Goal: Information Seeking & Learning: Learn about a topic

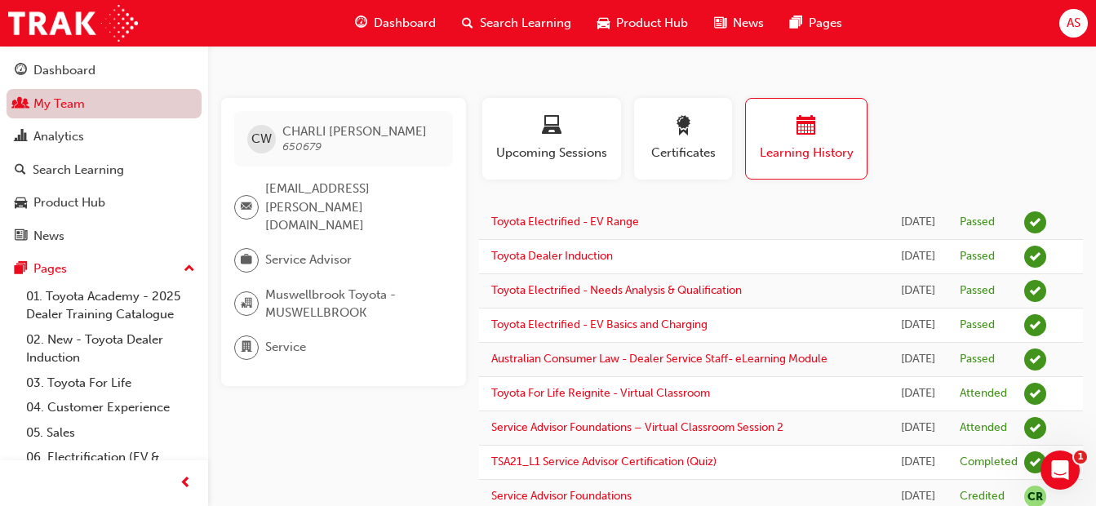
click at [73, 109] on link "My Team" at bounding box center [104, 104] width 195 height 30
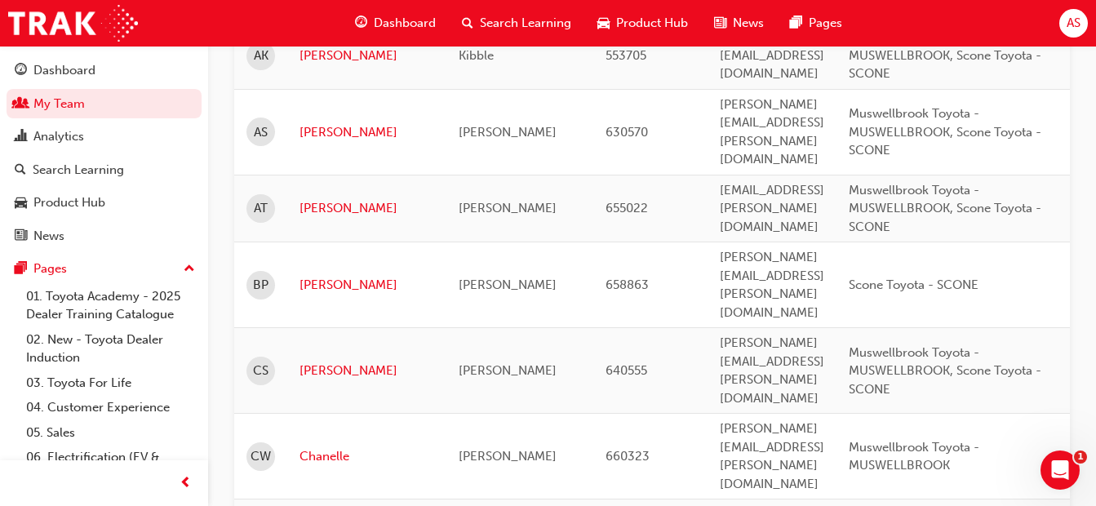
scroll to position [571, 0]
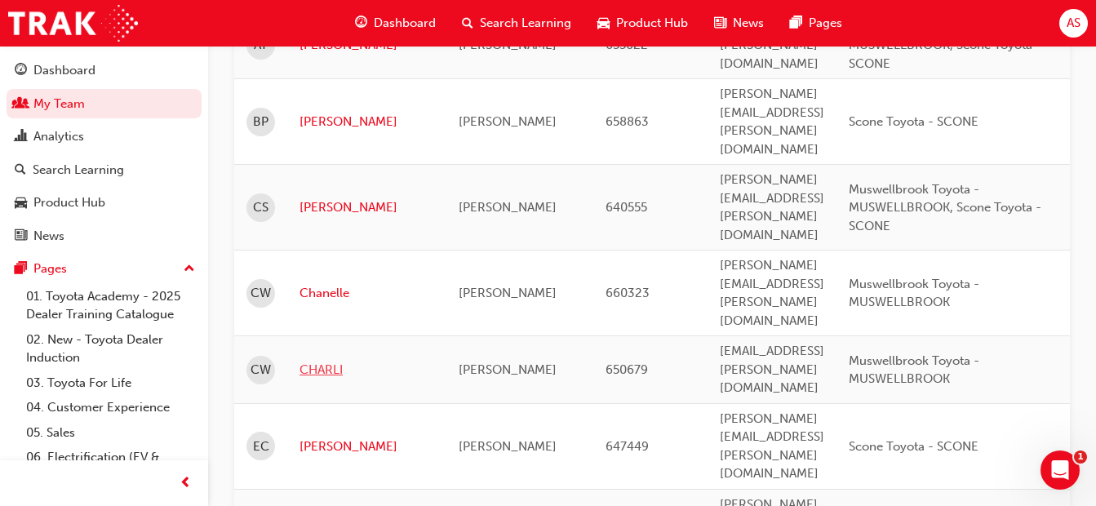
click at [317, 361] on link "CHARLI" at bounding box center [366, 370] width 135 height 19
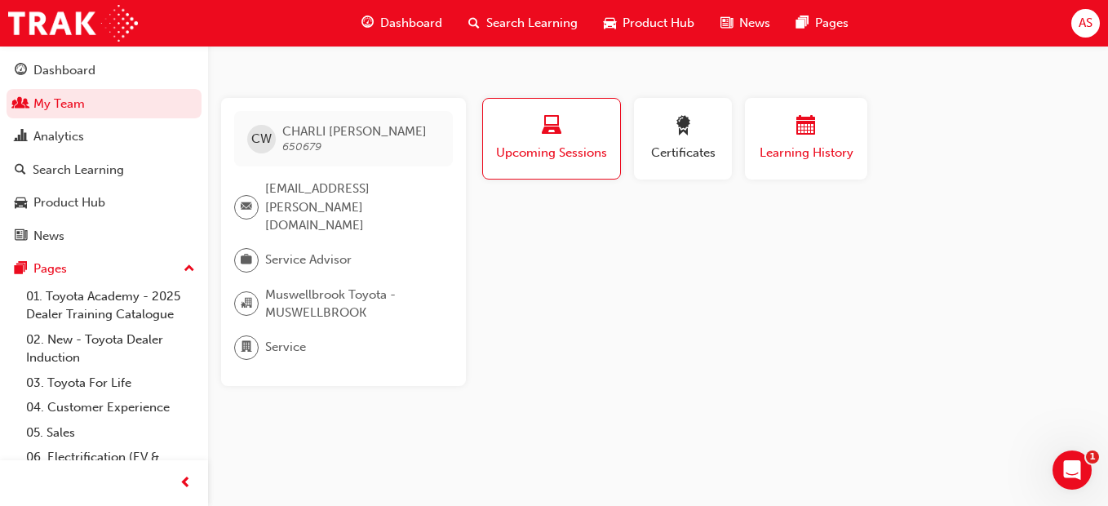
click at [806, 154] on span "Learning History" at bounding box center [806, 153] width 98 height 19
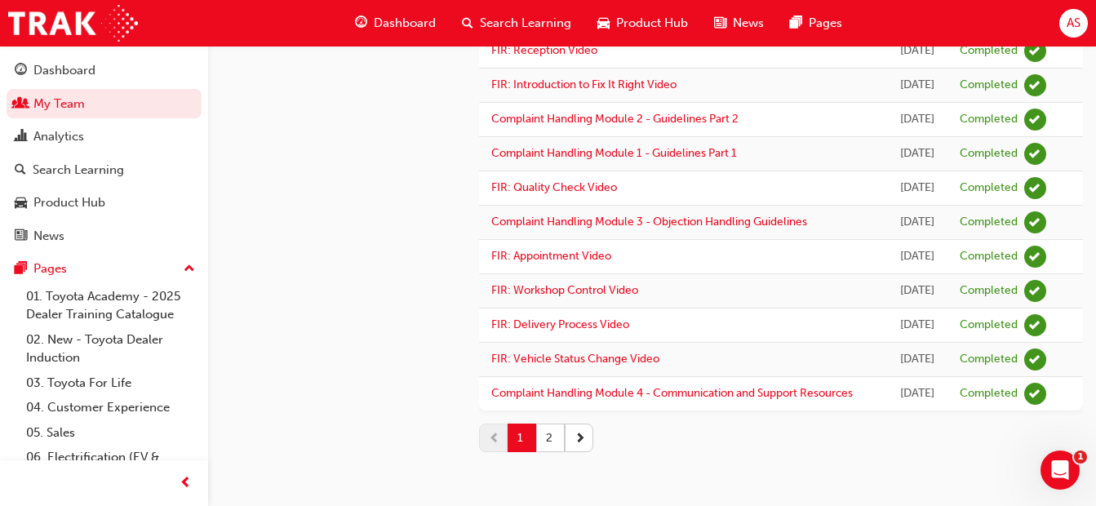
scroll to position [2154, 0]
click at [552, 438] on button "2" at bounding box center [550, 437] width 29 height 29
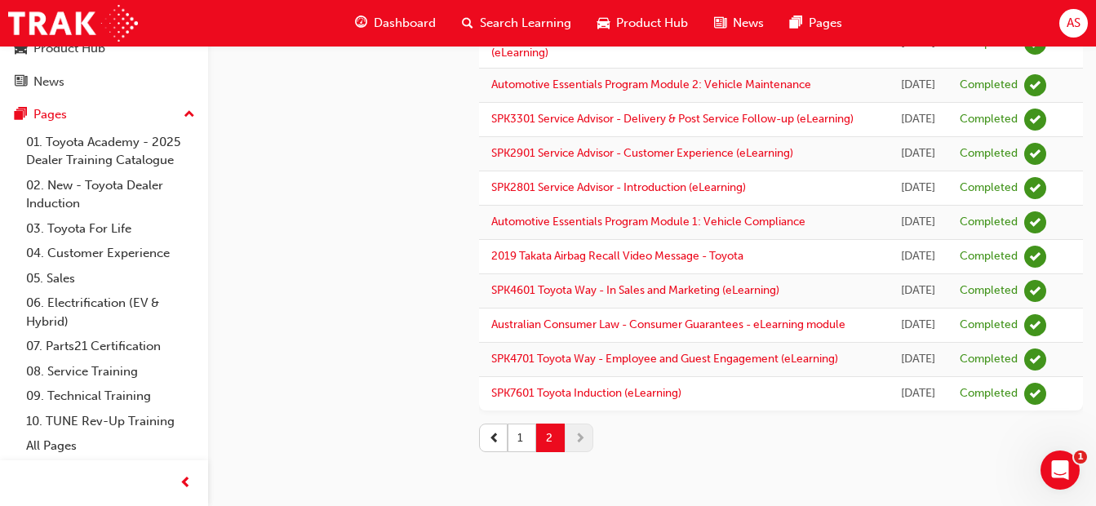
scroll to position [0, 0]
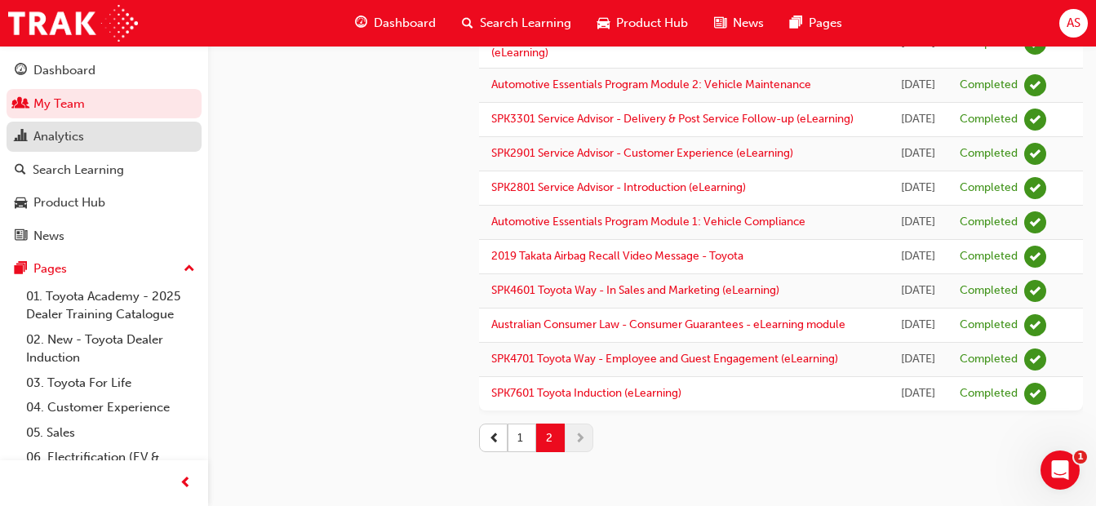
click at [60, 132] on div "Analytics" at bounding box center [58, 136] width 51 height 19
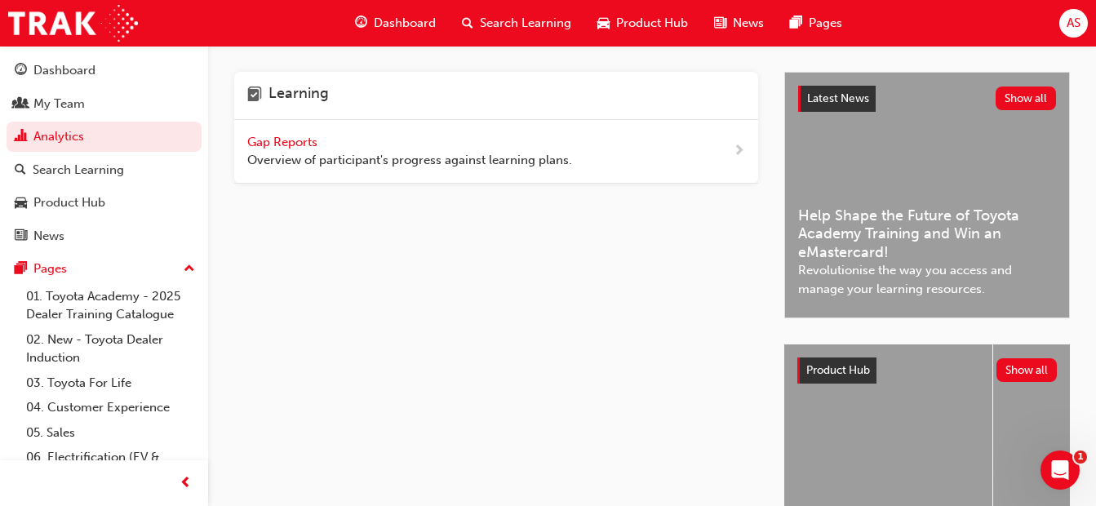
click at [265, 146] on span "Gap Reports" at bounding box center [283, 142] width 73 height 15
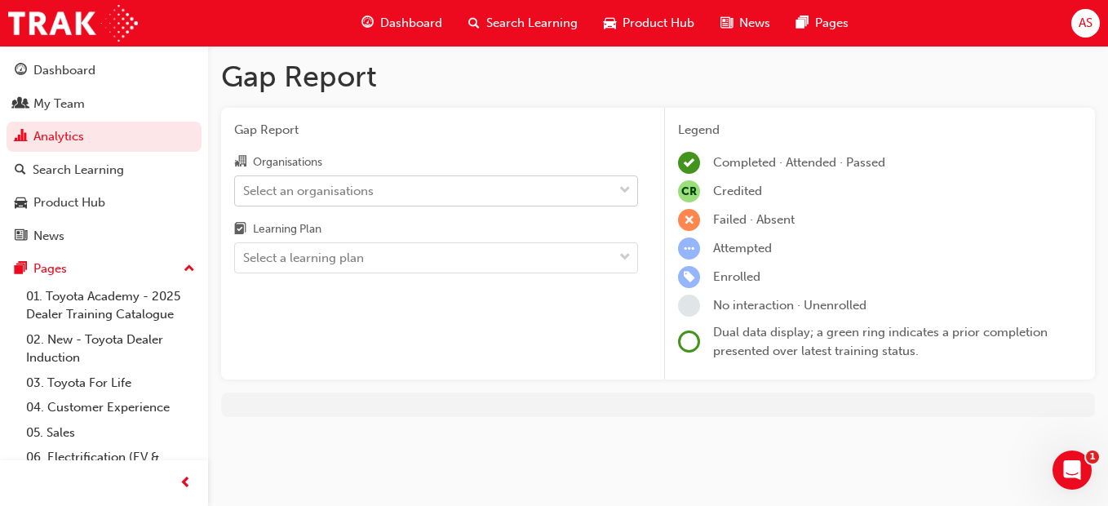
click at [382, 188] on div "Select an organisations" at bounding box center [424, 190] width 378 height 29
click at [245, 188] on input "Organisations Select an organisations" at bounding box center [244, 190] width 2 height 14
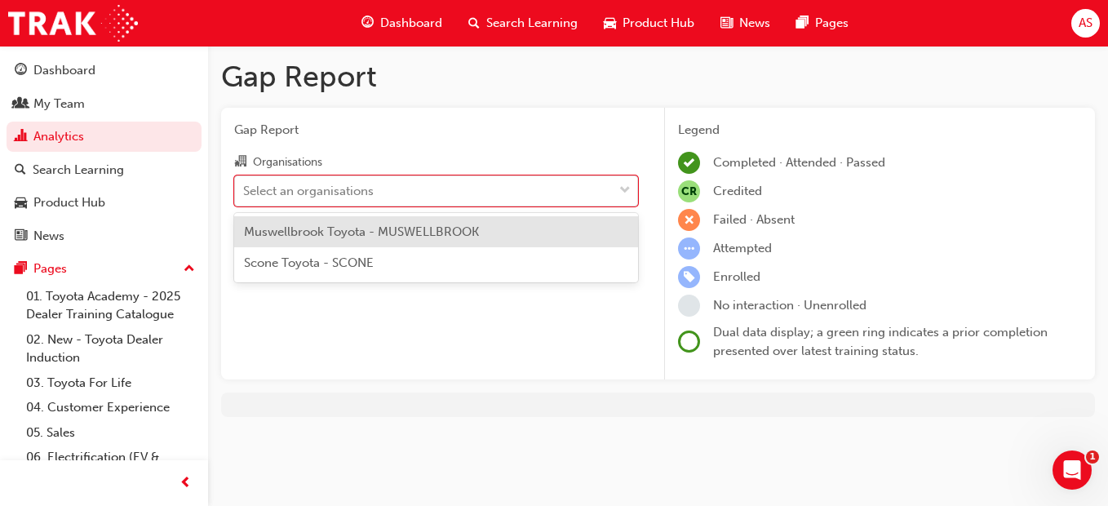
click at [370, 231] on span "Muswellbrook Toyota - MUSWELLBROOK" at bounding box center [361, 231] width 235 height 15
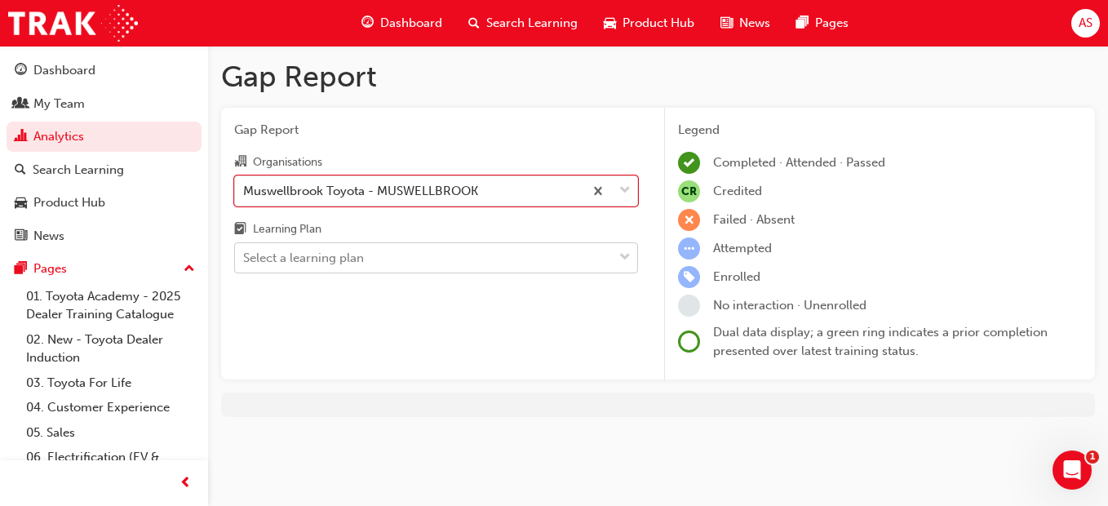
click at [356, 254] on div "Select a learning plan" at bounding box center [303, 258] width 121 height 19
click at [245, 254] on input "Learning Plan Select a learning plan" at bounding box center [244, 257] width 2 height 14
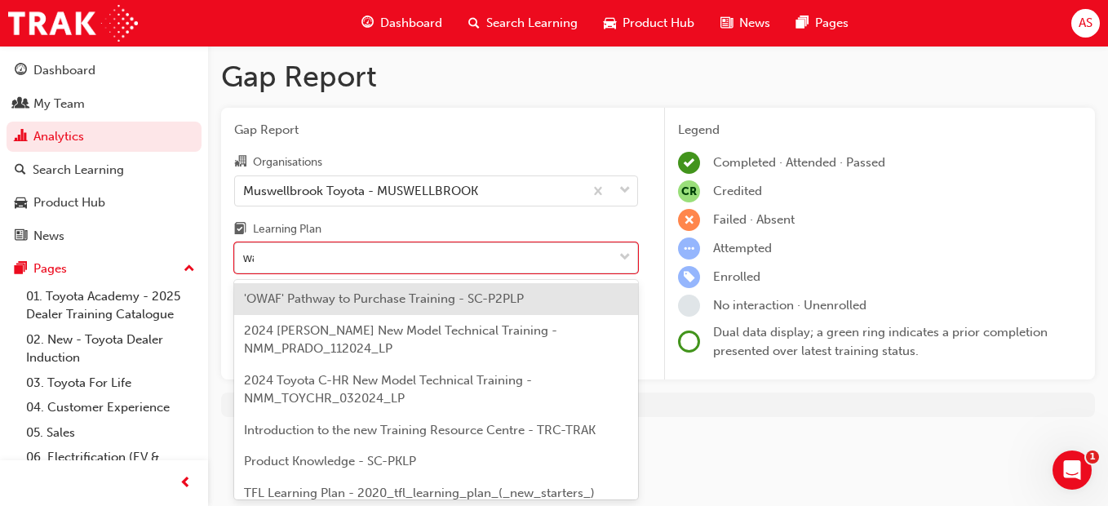
type input "w"
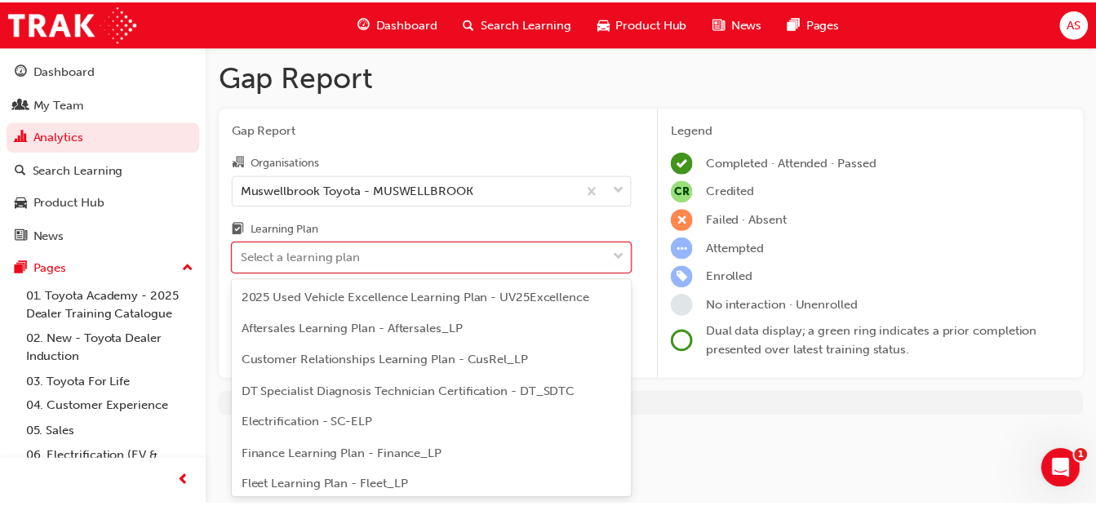
scroll to position [490, 0]
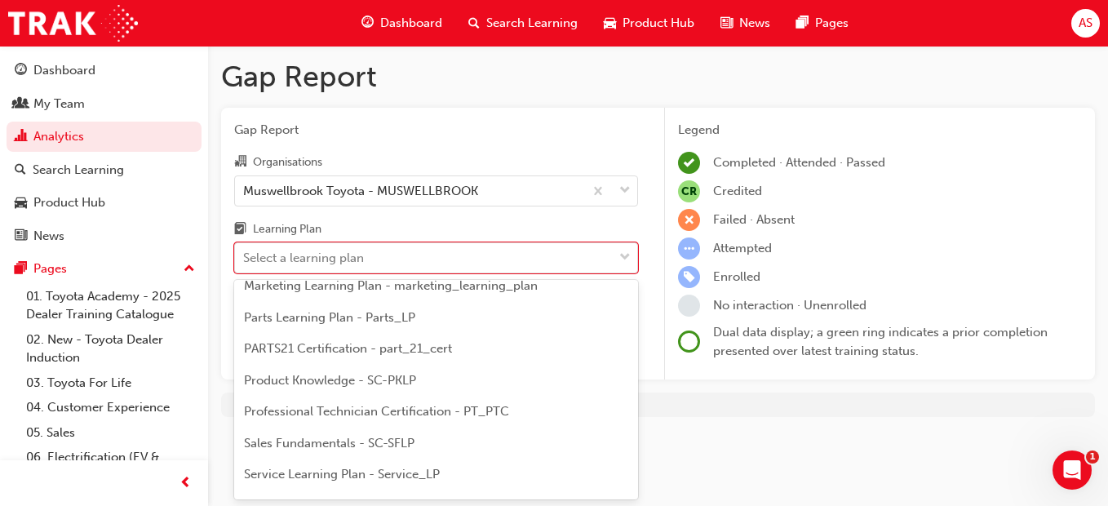
click at [360, 347] on span "PARTS21 Certification - part_21_cert" at bounding box center [348, 348] width 208 height 15
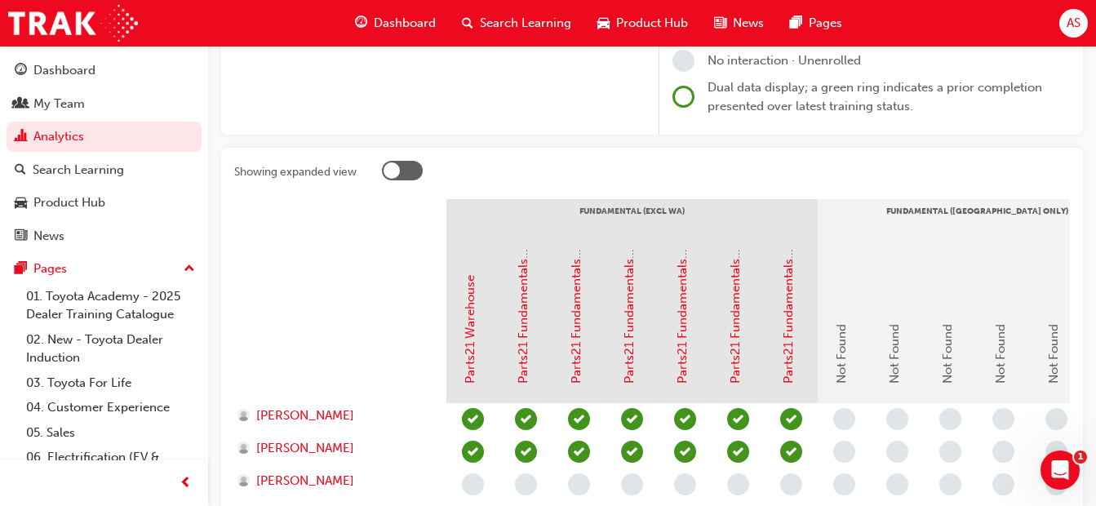
scroll to position [326, 0]
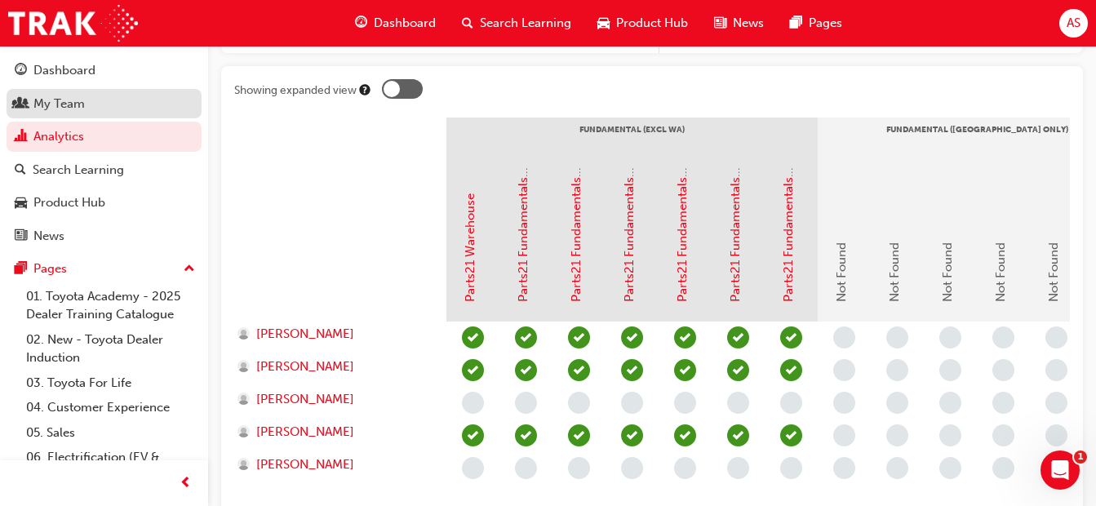
click at [59, 111] on div "My Team" at bounding box center [58, 104] width 51 height 19
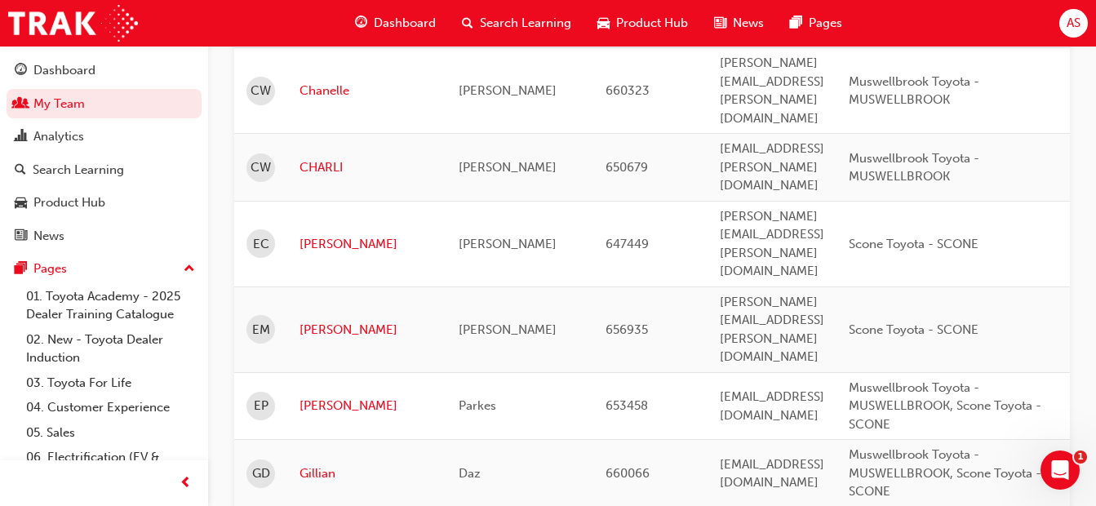
scroll to position [692, 0]
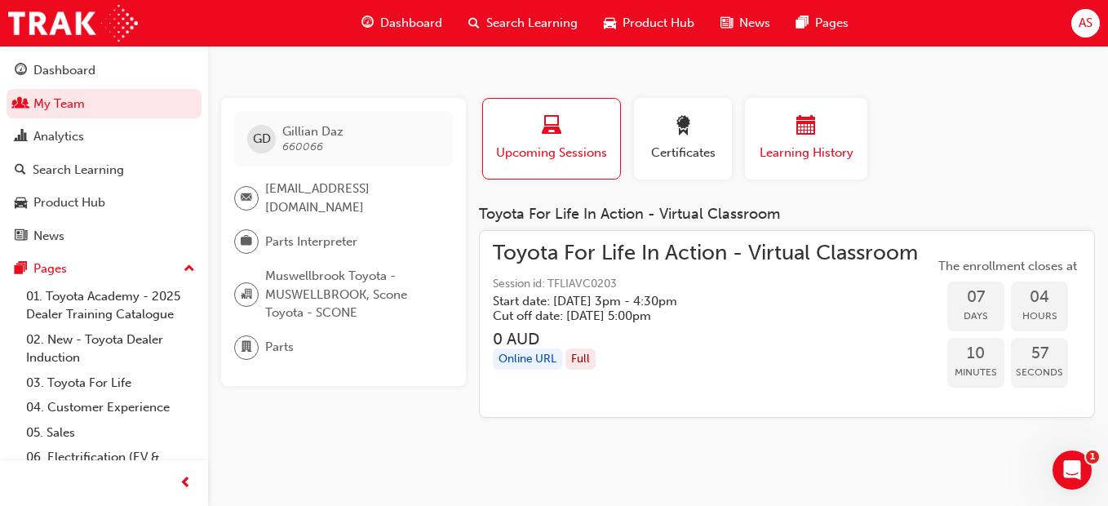
click at [773, 122] on div "button" at bounding box center [806, 128] width 98 height 25
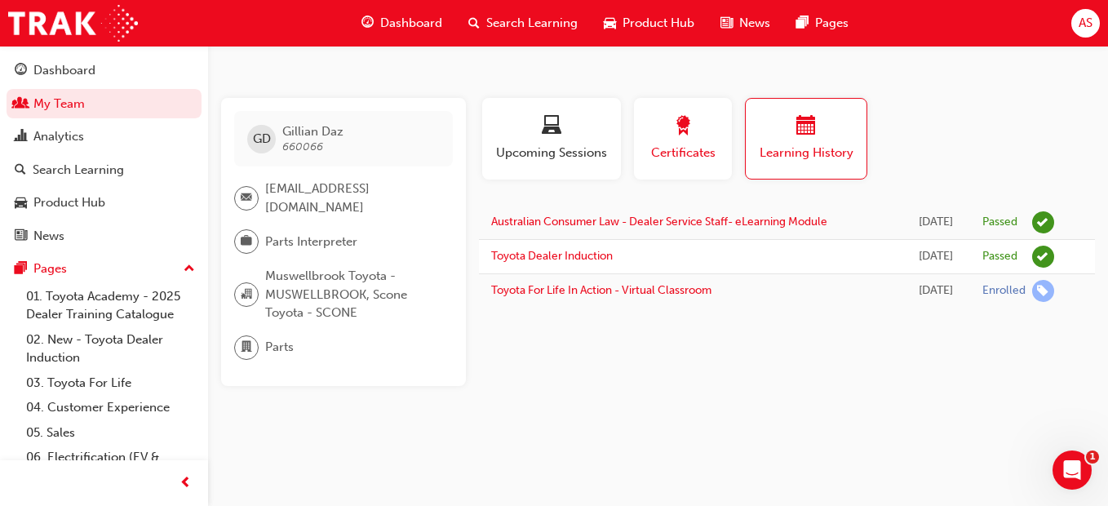
click at [673, 131] on span "award-icon" at bounding box center [683, 127] width 20 height 22
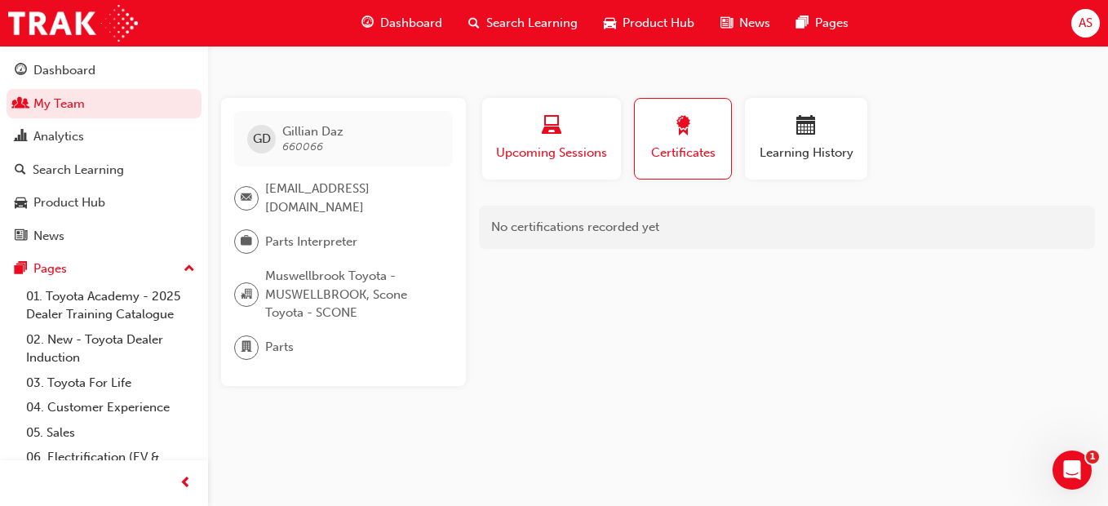
click at [539, 139] on div "button" at bounding box center [551, 128] width 114 height 25
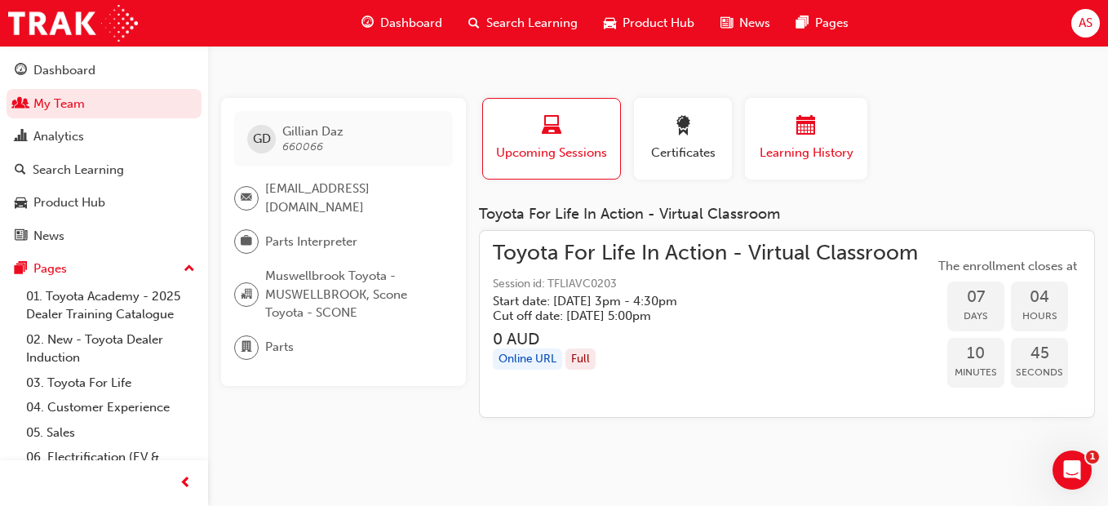
click at [781, 141] on div "Learning History" at bounding box center [806, 139] width 98 height 47
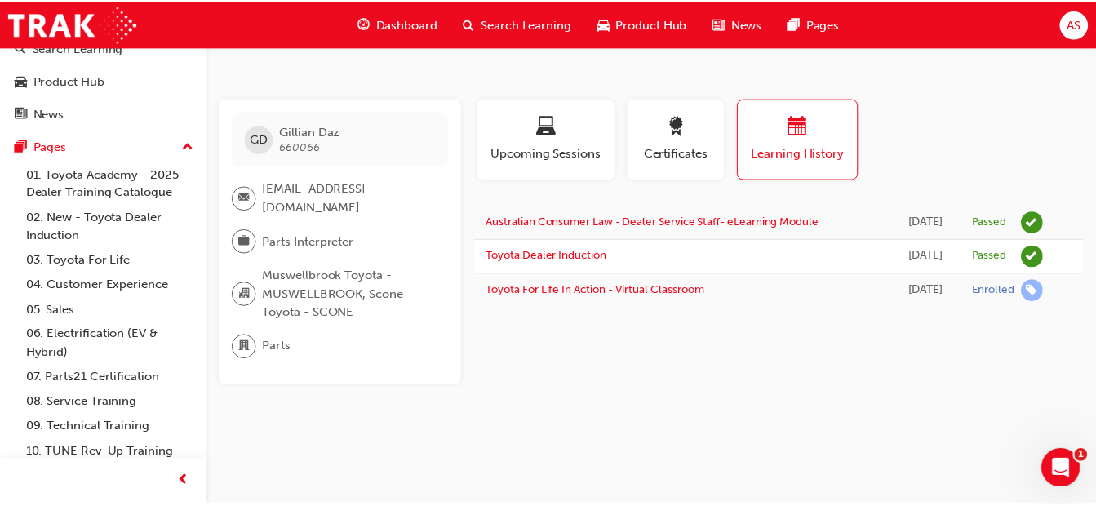
scroll to position [154, 0]
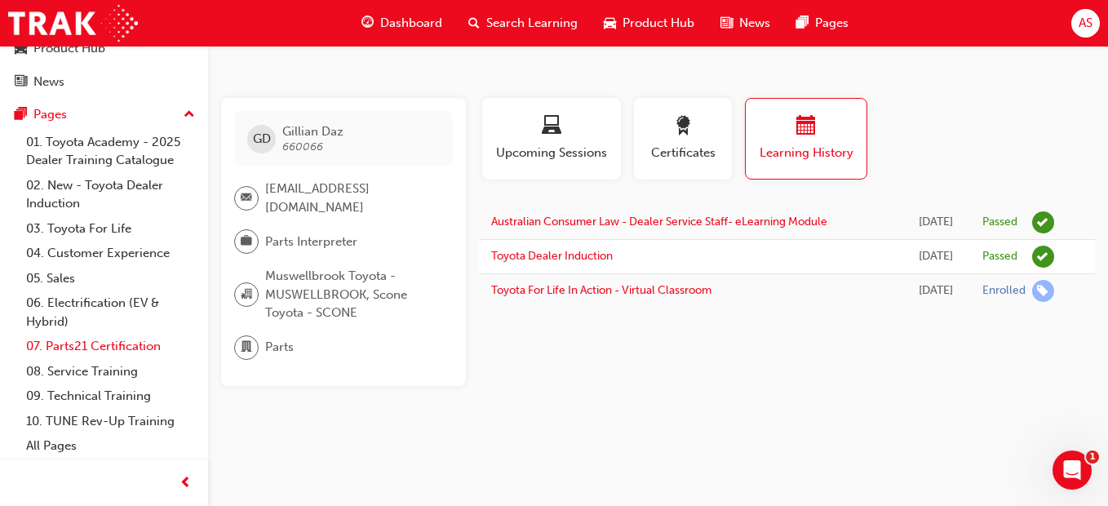
click at [106, 348] on link "07. Parts21 Certification" at bounding box center [111, 346] width 182 height 25
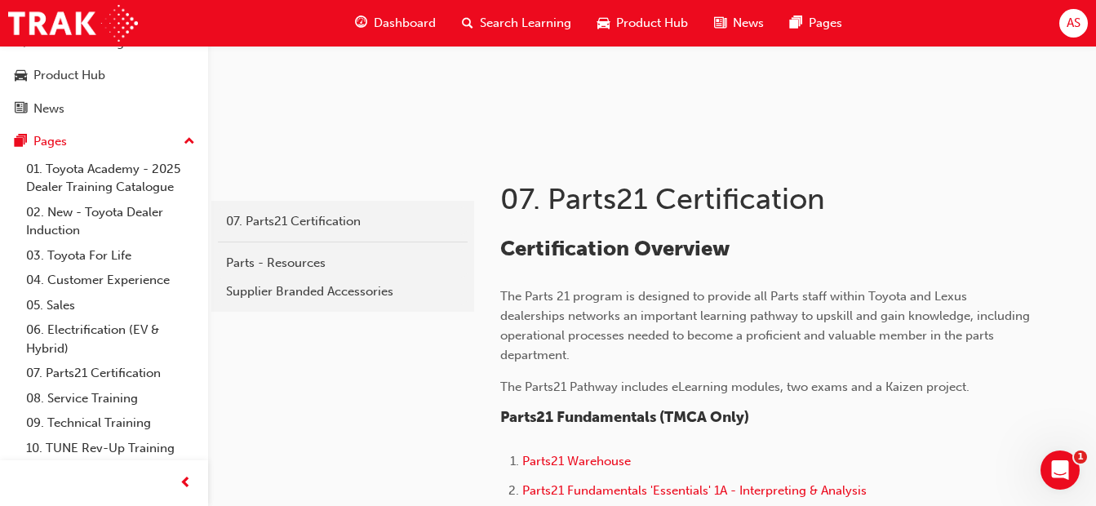
scroll to position [154, 0]
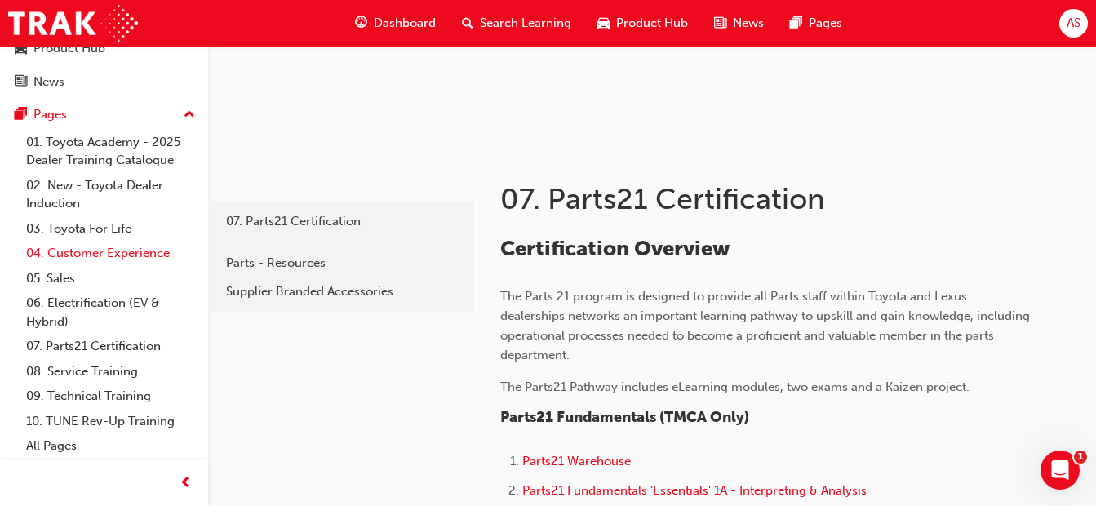
click at [102, 248] on link "04. Customer Experience" at bounding box center [111, 253] width 182 height 25
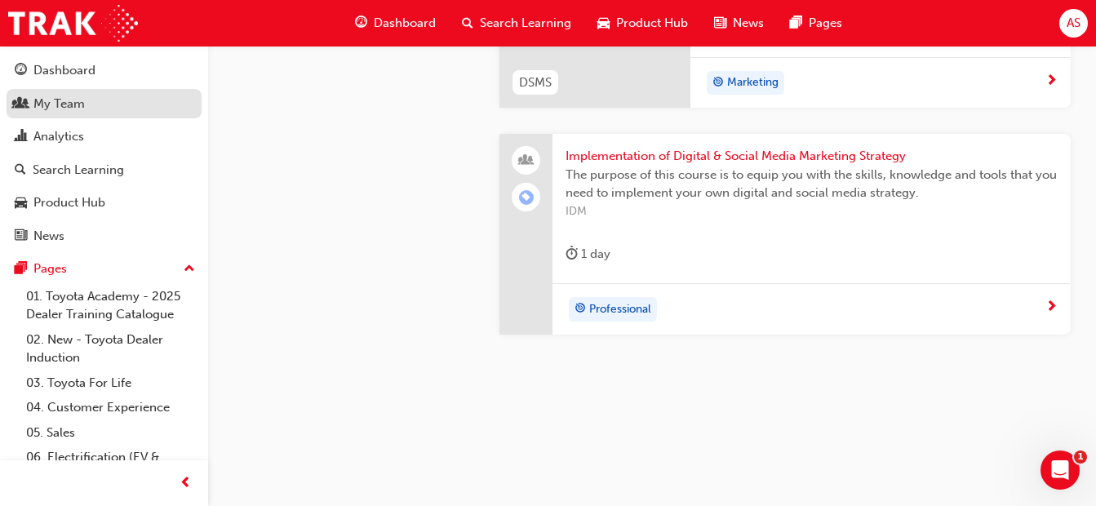
click at [71, 106] on div "My Team" at bounding box center [58, 104] width 51 height 19
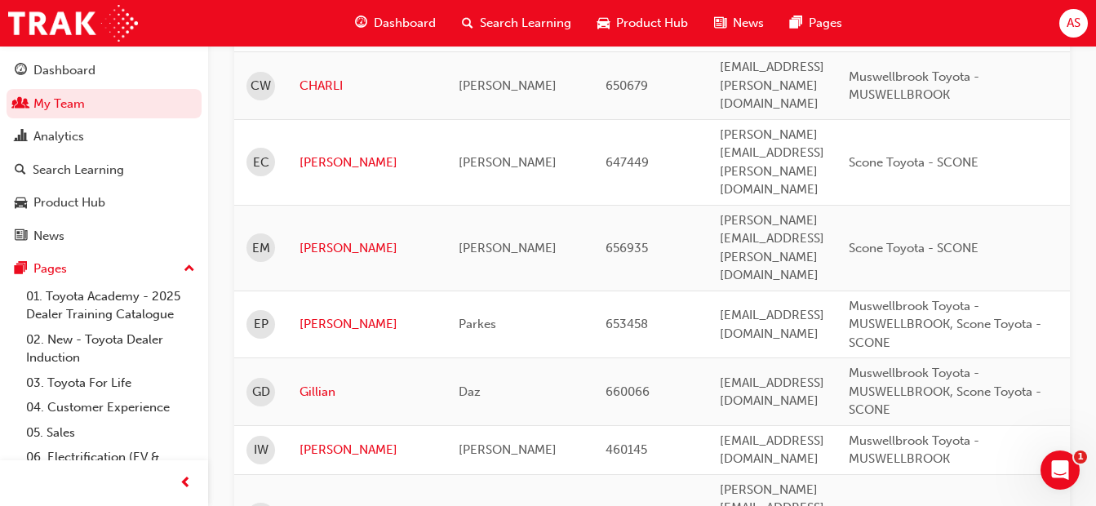
click at [469, 17] on span "search-icon" at bounding box center [467, 23] width 11 height 20
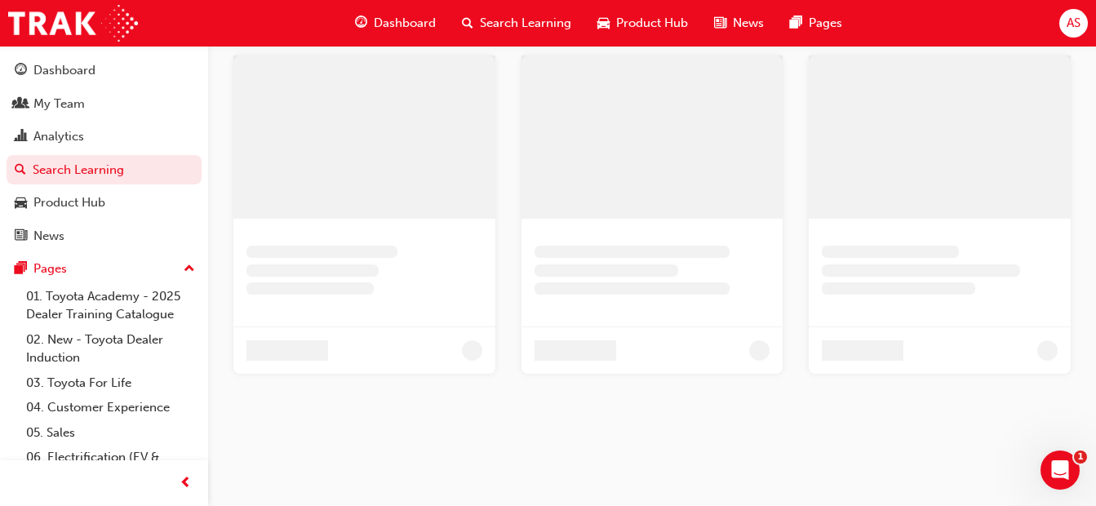
scroll to position [385, 0]
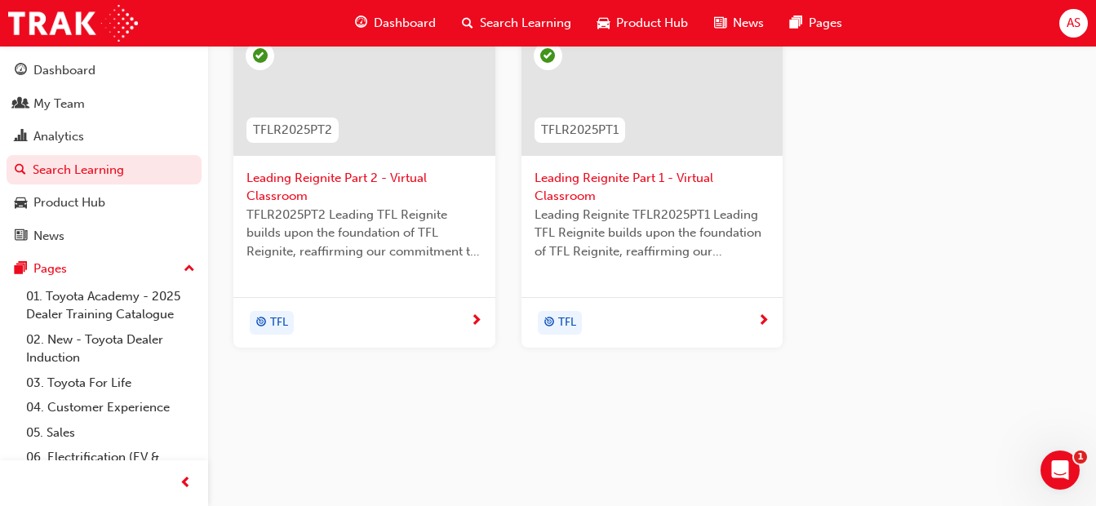
click at [460, 24] on div "Search Learning" at bounding box center [516, 23] width 135 height 33
click at [463, 21] on span "search-icon" at bounding box center [467, 23] width 11 height 20
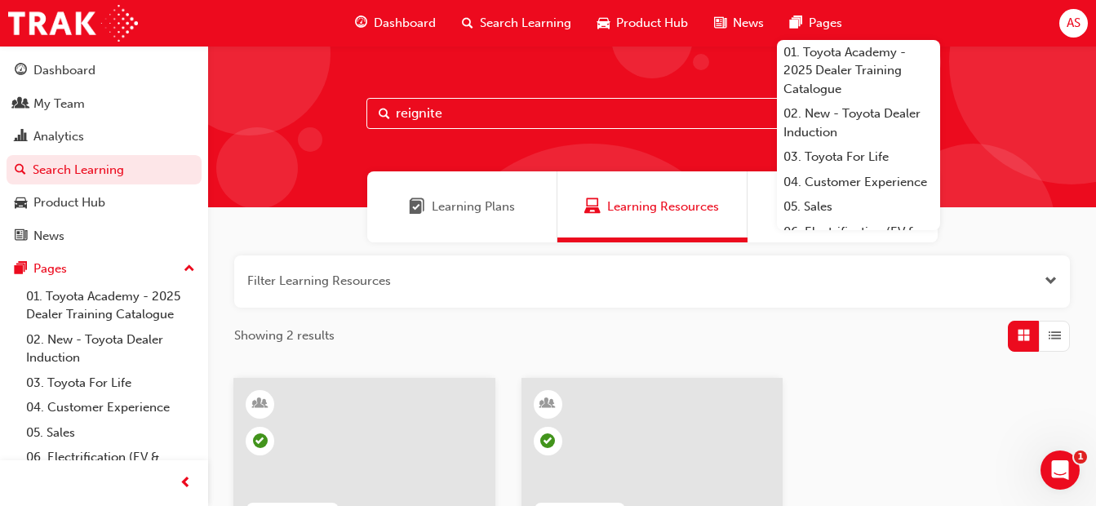
drag, startPoint x: 483, startPoint y: 118, endPoint x: 268, endPoint y: 113, distance: 214.7
click at [268, 113] on div "reignite" at bounding box center [652, 127] width 888 height 162
type input "warranty"
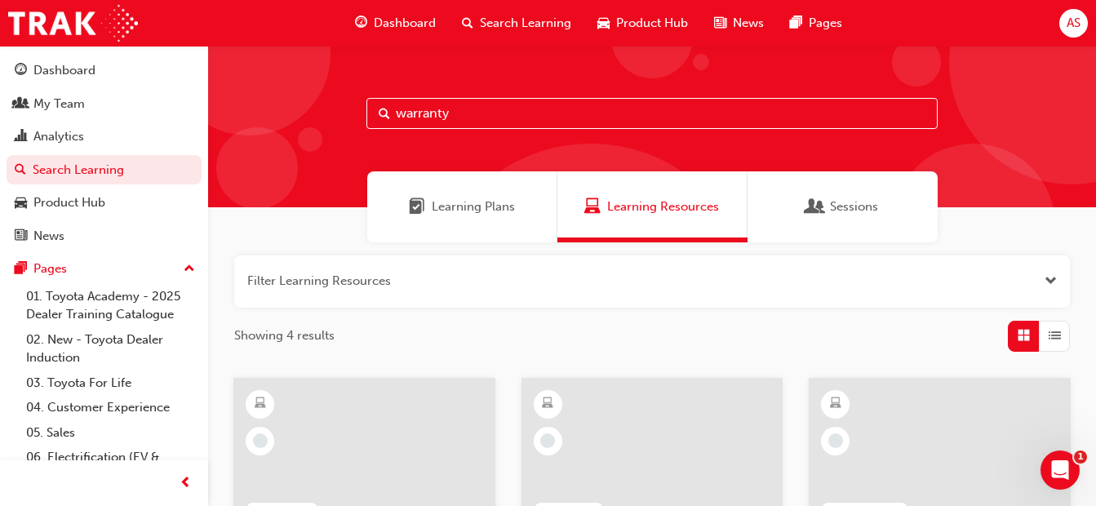
click at [440, 194] on div "Learning Plans" at bounding box center [462, 206] width 190 height 71
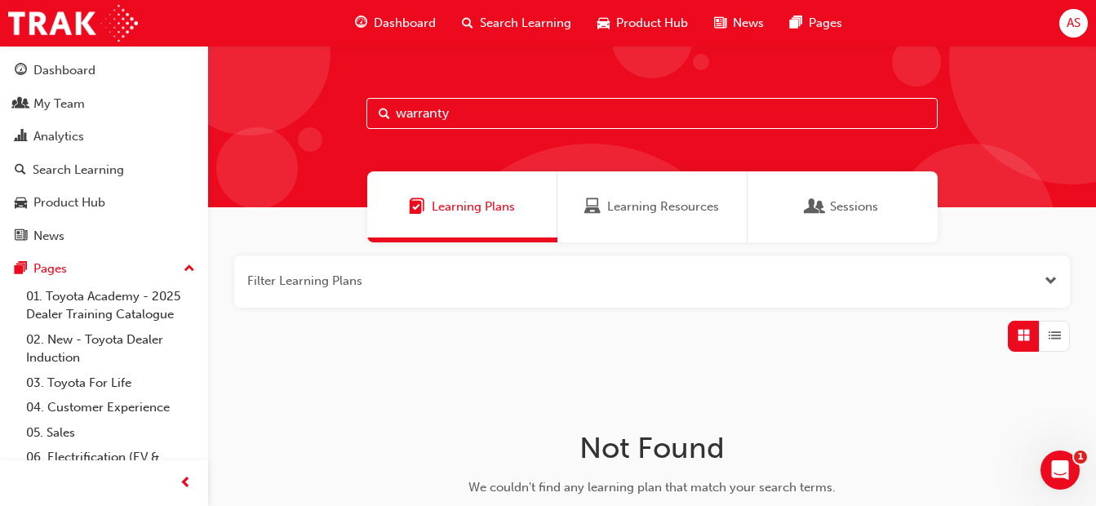
click at [520, 109] on input "warranty" at bounding box center [651, 113] width 571 height 31
click at [676, 218] on div "Learning Resources" at bounding box center [652, 206] width 190 height 71
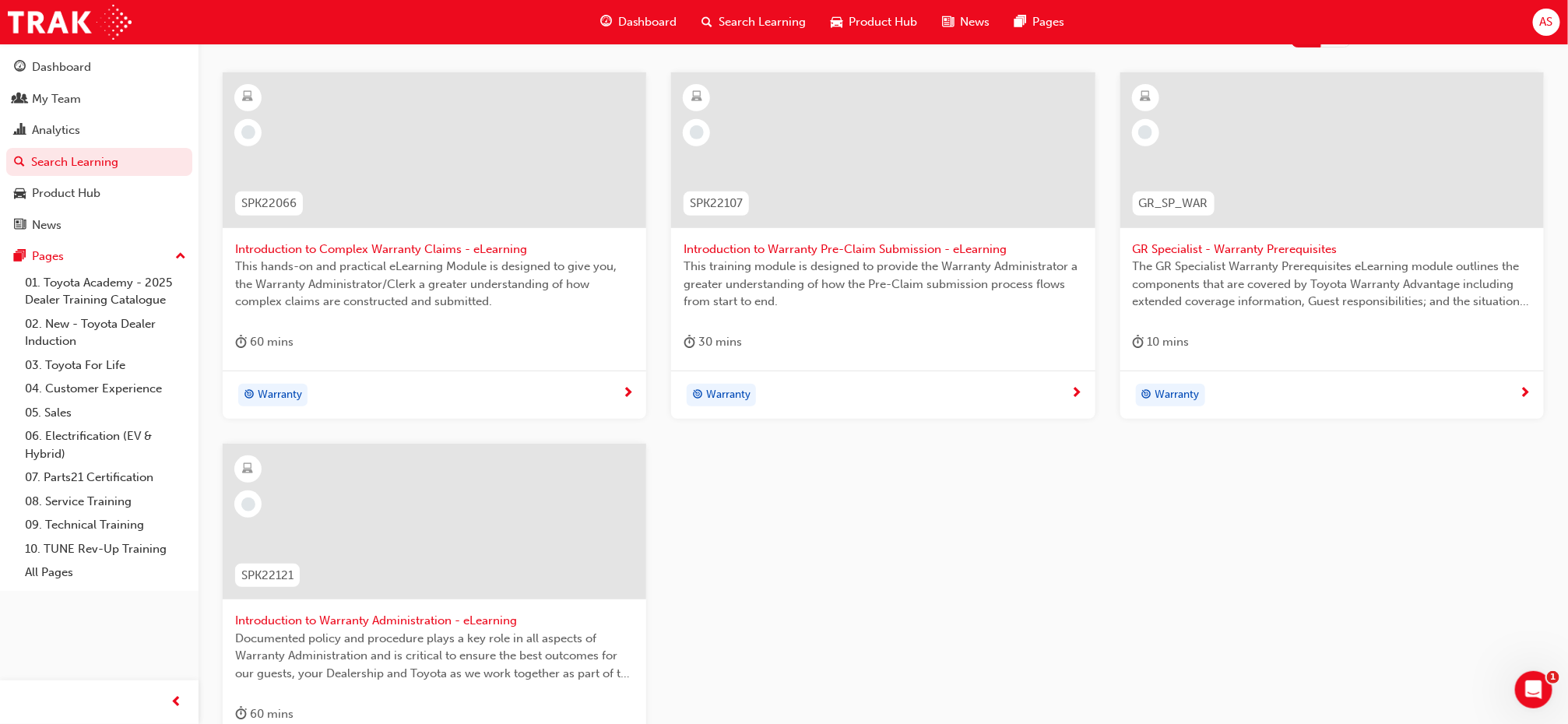
scroll to position [290, 0]
